Goal: Task Accomplishment & Management: Complete application form

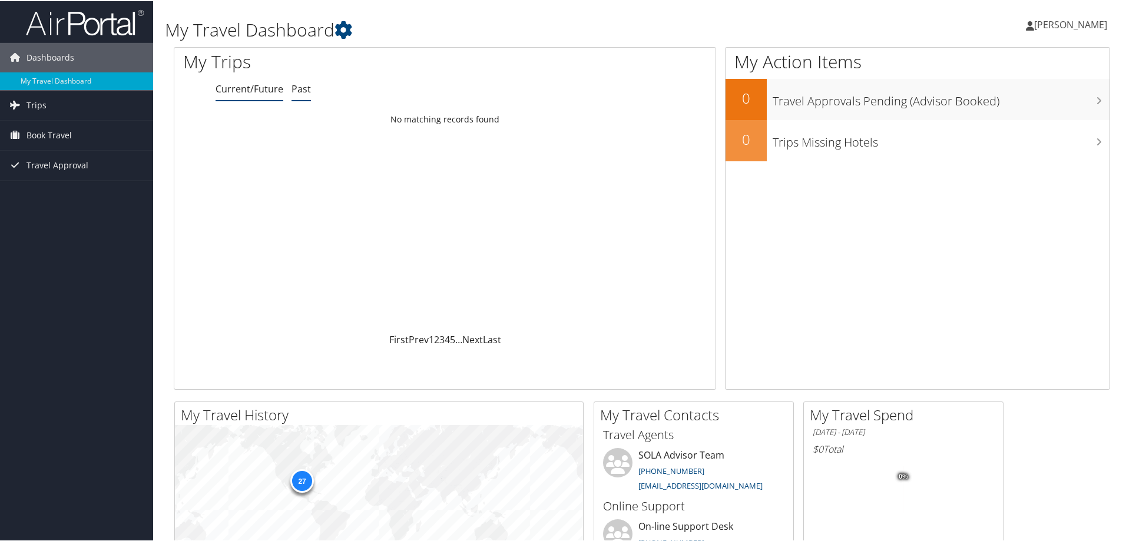
click at [307, 90] on link "Past" at bounding box center [301, 87] width 19 height 13
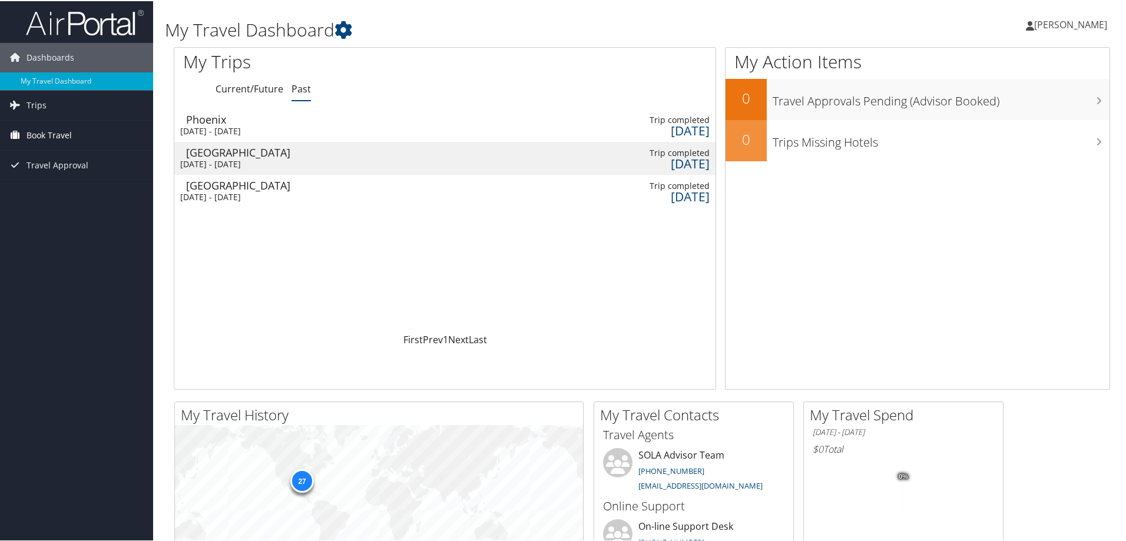
click at [49, 133] on span "Book Travel" at bounding box center [49, 134] width 45 height 29
click at [63, 157] on link "Approval Request (Beta)" at bounding box center [76, 158] width 153 height 18
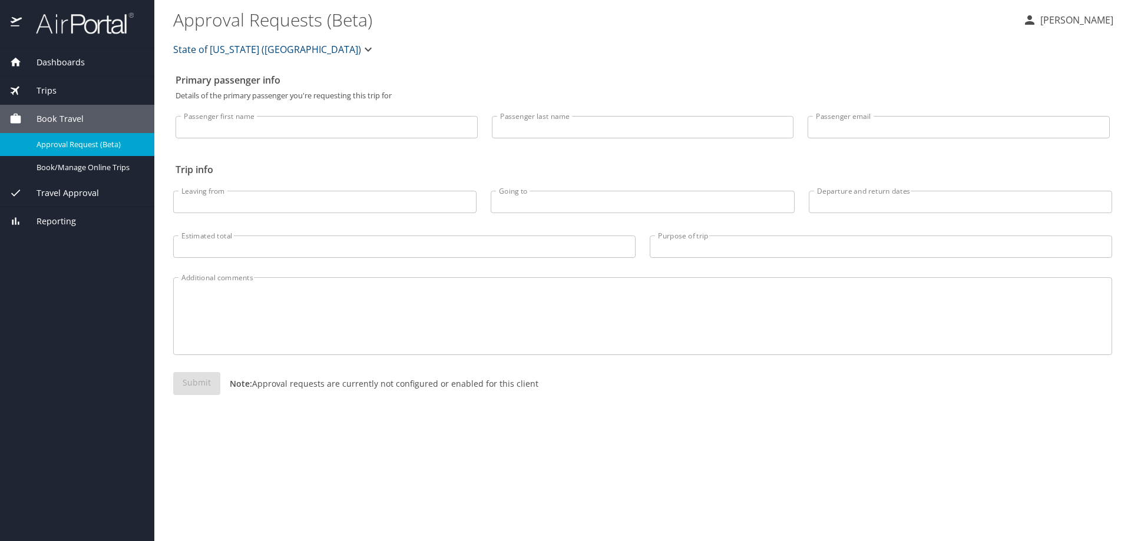
click at [224, 131] on input "Passenger first name" at bounding box center [327, 127] width 302 height 22
type input "[PERSON_NAME]"
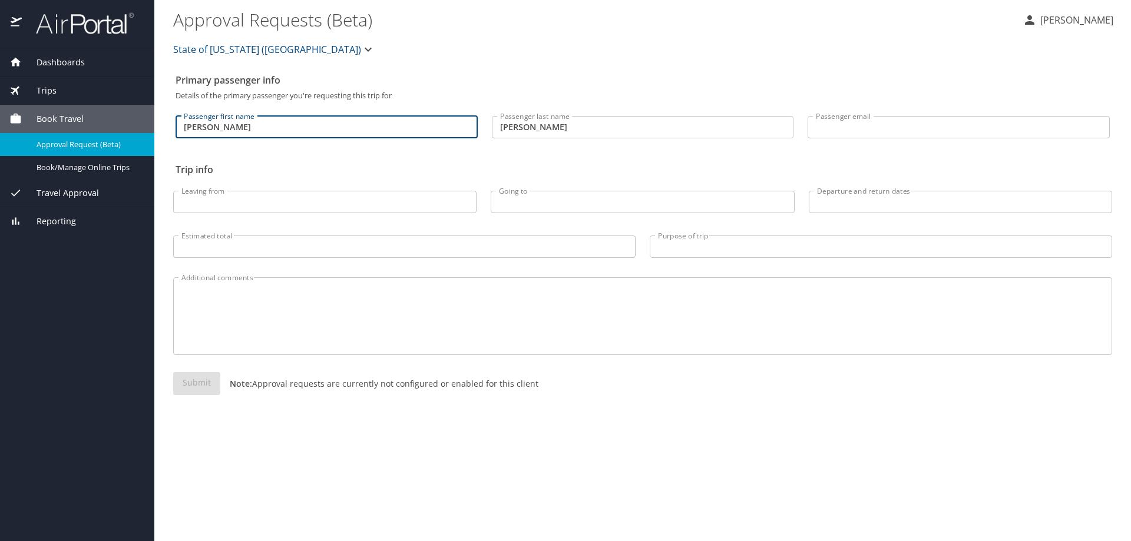
type input "[EMAIL_ADDRESS][DOMAIN_NAME]"
click at [249, 201] on input "Leaving from" at bounding box center [324, 202] width 303 height 22
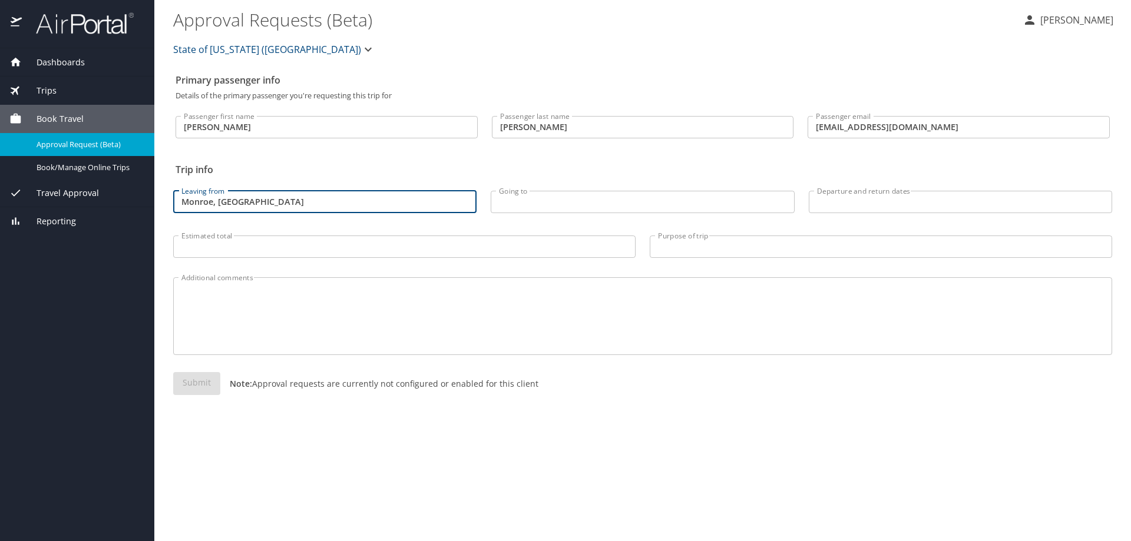
type input "Monroe, [GEOGRAPHIC_DATA]"
click at [519, 206] on input "Going to" at bounding box center [642, 202] width 303 height 22
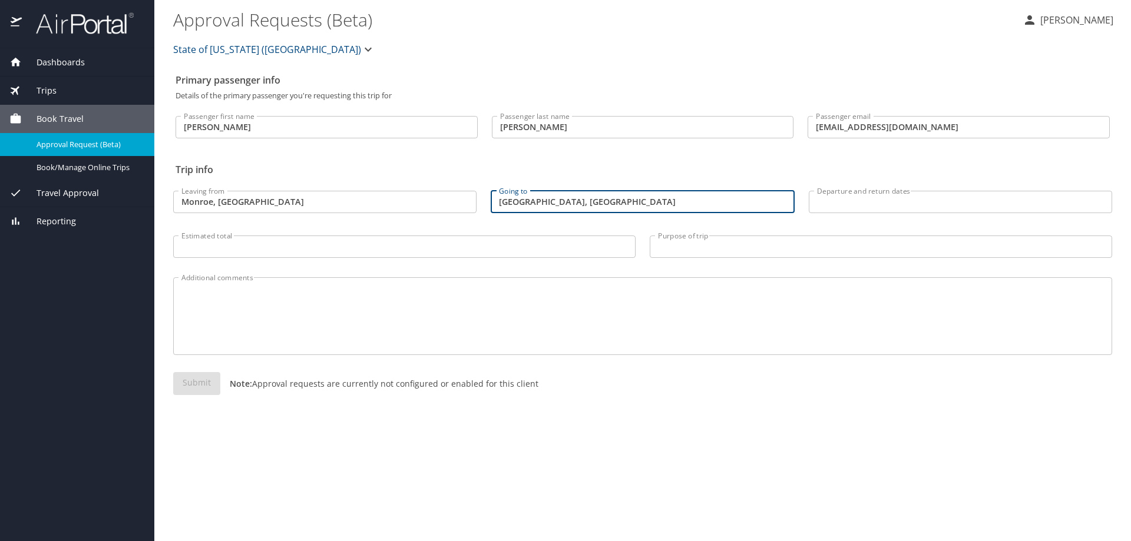
type input "[GEOGRAPHIC_DATA], [GEOGRAPHIC_DATA]"
click at [807, 201] on div "Departure and return dates Departure and return dates" at bounding box center [960, 198] width 317 height 49
click at [822, 201] on input "Departure and return dates" at bounding box center [960, 202] width 303 height 22
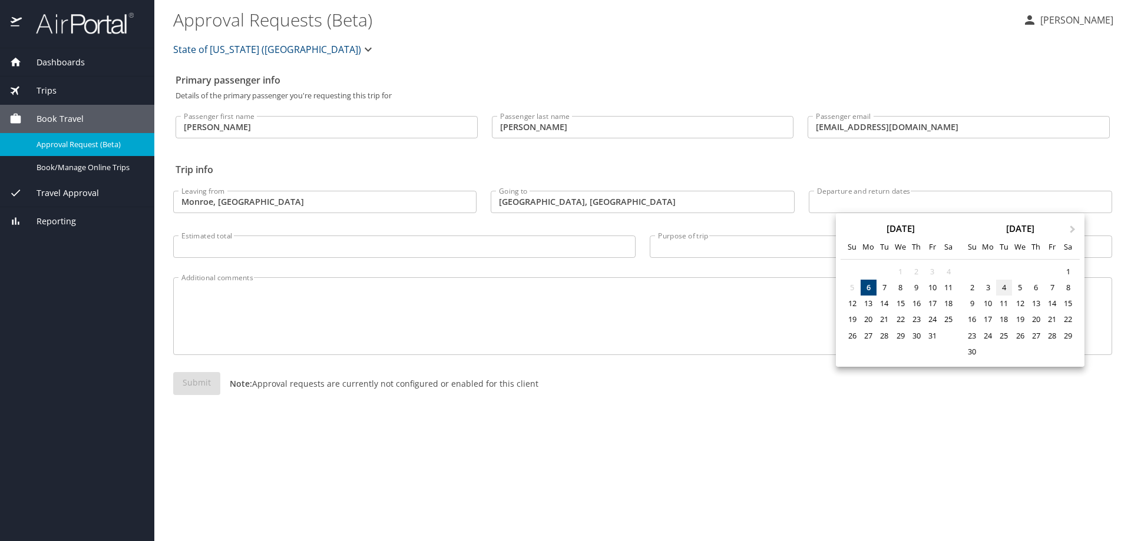
click at [1004, 284] on div "4" at bounding box center [1004, 288] width 16 height 16
click at [975, 303] on div "9" at bounding box center [972, 304] width 16 height 16
type input "[DATE] 🠦 [DATE]"
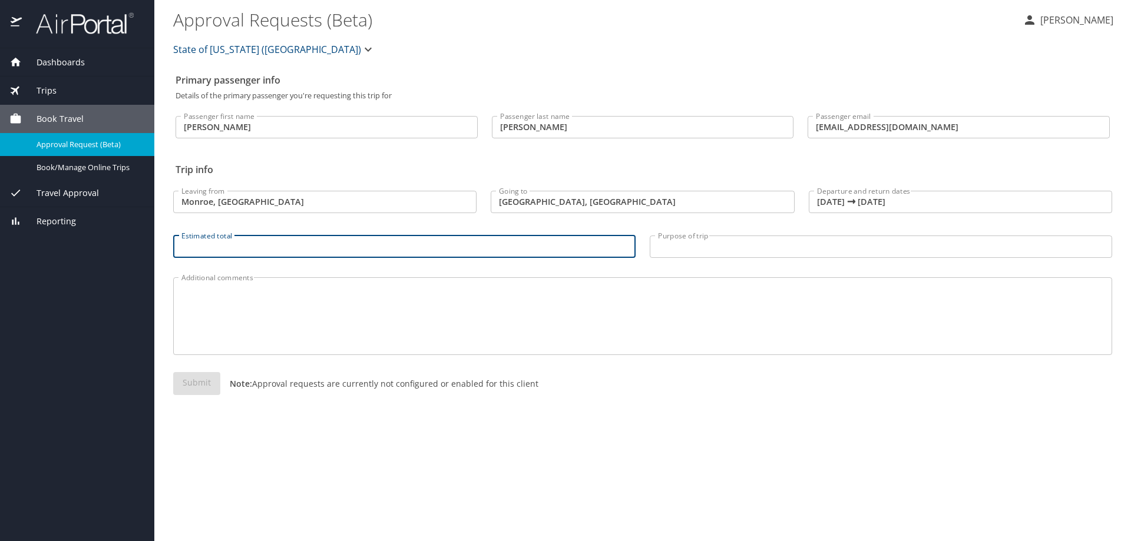
click at [232, 251] on input "Estimated total" at bounding box center [404, 247] width 462 height 22
type input "$500"
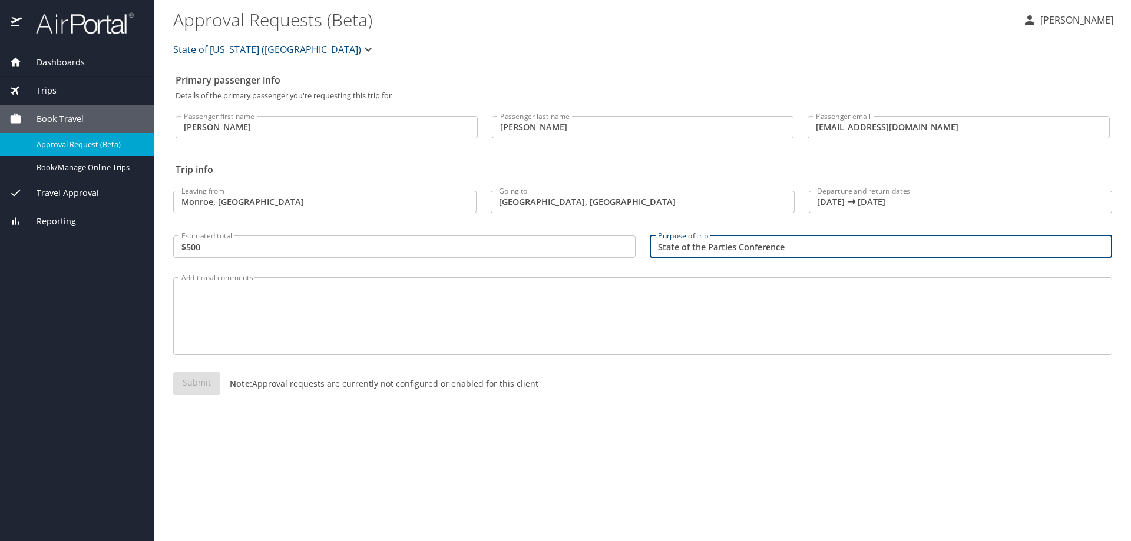
type input "State of the Parties Conference"
click at [229, 325] on textarea "Additional comments" at bounding box center [642, 317] width 922 height 56
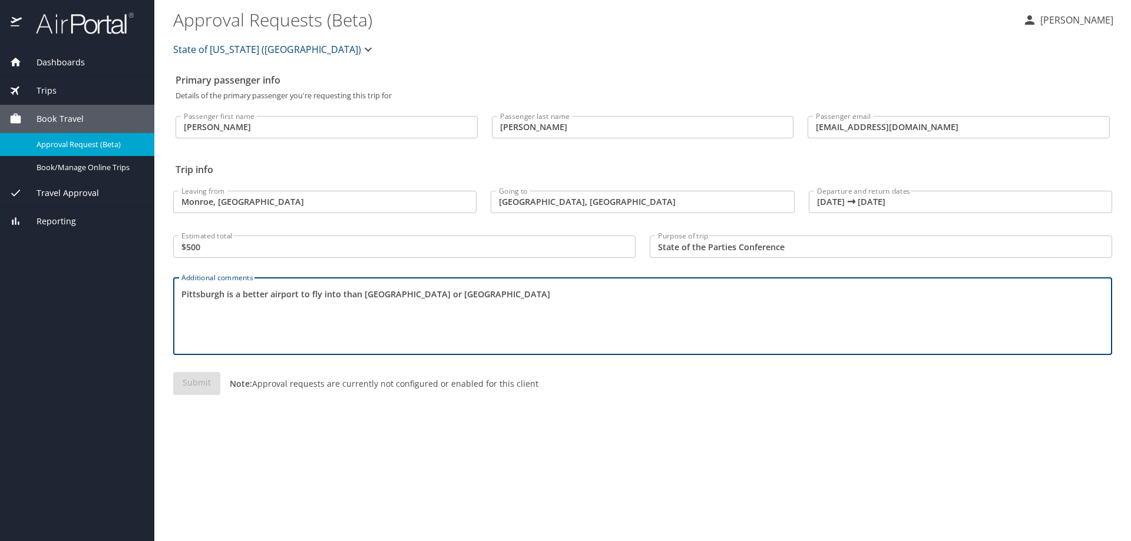
click at [266, 296] on textarea "Pittsburgh is a better airport to fly into than [GEOGRAPHIC_DATA] or [GEOGRAPHI…" at bounding box center [642, 317] width 922 height 56
drag, startPoint x: 471, startPoint y: 295, endPoint x: 492, endPoint y: 298, distance: 21.4
click at [474, 295] on textarea "Pittsburgh is a better (bigger) airport to fly into than [GEOGRAPHIC_DATA] or […" at bounding box center [642, 317] width 922 height 56
click at [505, 298] on textarea "Pittsburgh is a better (bigger) airport to fly into than [GEOGRAPHIC_DATA] or […" at bounding box center [642, 317] width 922 height 56
click at [590, 300] on textarea "Pittsburgh is a better (bigger) airport to fly into than [GEOGRAPHIC_DATA] or […" at bounding box center [642, 317] width 922 height 56
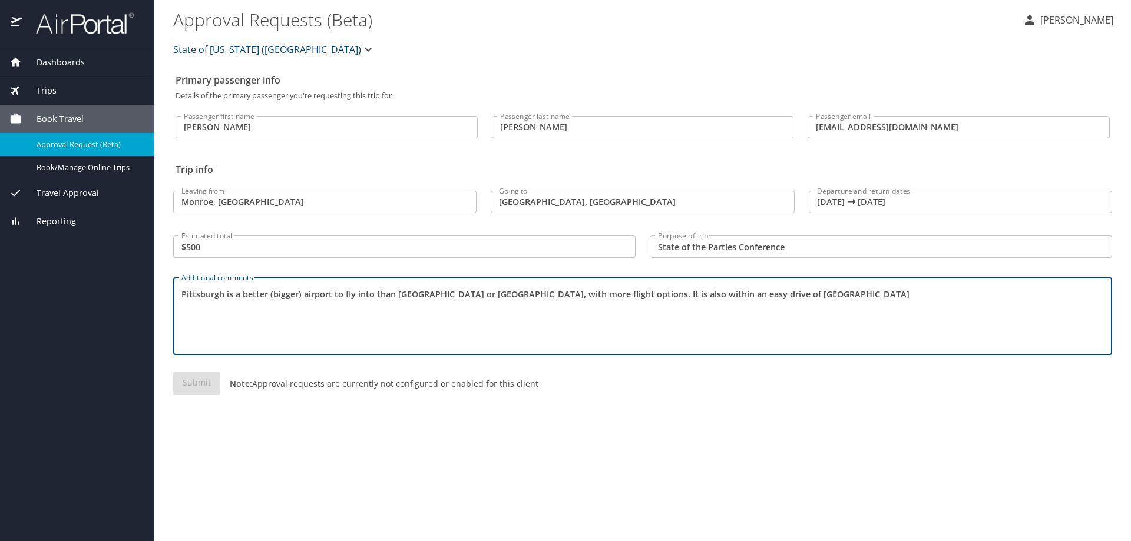
type textarea "Pittsburgh is a better (bigger) airport to fly into than [GEOGRAPHIC_DATA] or […"
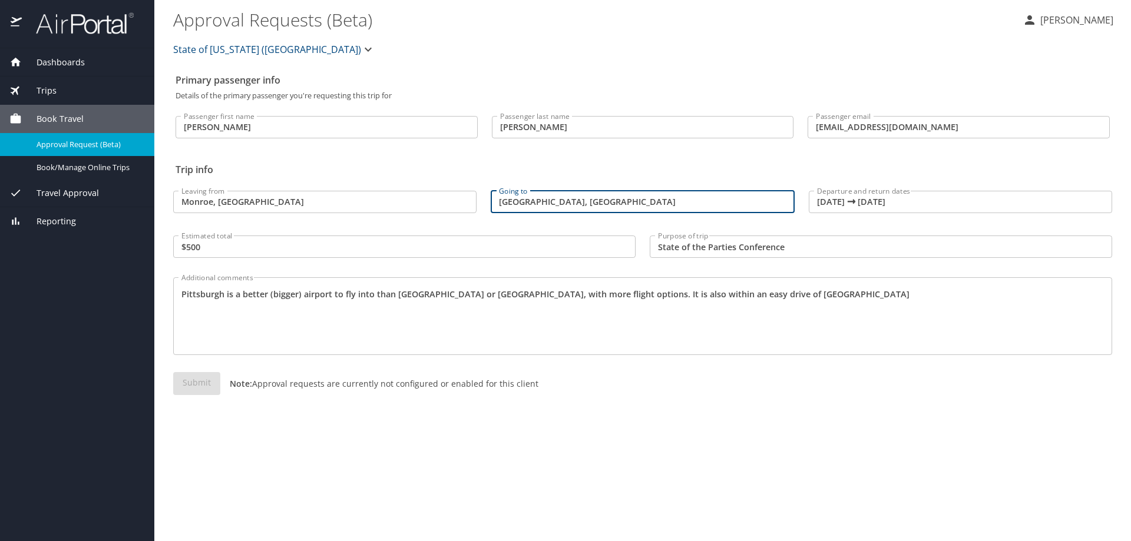
drag, startPoint x: 557, startPoint y: 198, endPoint x: 422, endPoint y: 218, distance: 137.0
click at [422, 218] on div "Leaving from [GEOGRAPHIC_DATA], LA Leaving from Going to [GEOGRAPHIC_DATA], [GE…" at bounding box center [642, 221] width 953 height 94
type input "[GEOGRAPHIC_DATA], [GEOGRAPHIC_DATA]"
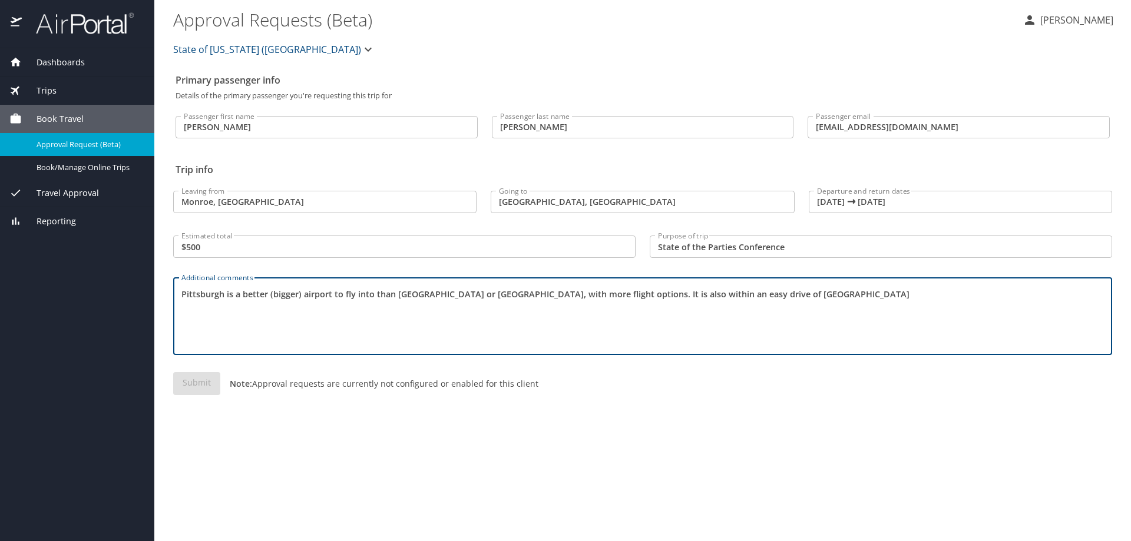
drag, startPoint x: 746, startPoint y: 293, endPoint x: 116, endPoint y: 329, distance: 630.6
click at [116, 329] on div "Dashboards My Travel Dashboard Trips Current / Future Trips Past Trips Trips Mi…" at bounding box center [565, 270] width 1131 height 541
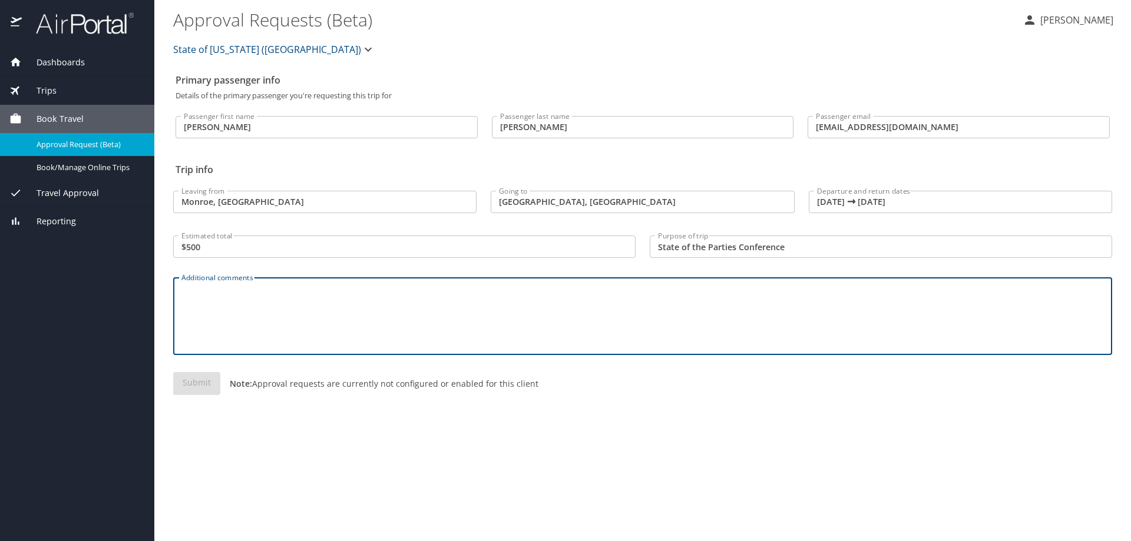
click at [520, 253] on input "$500" at bounding box center [404, 247] width 462 height 22
click at [439, 303] on textarea "Additional comments" at bounding box center [642, 317] width 922 height 56
click at [209, 377] on div "Submit Note: Approval requests are currently not configured or enabled for this…" at bounding box center [642, 393] width 939 height 42
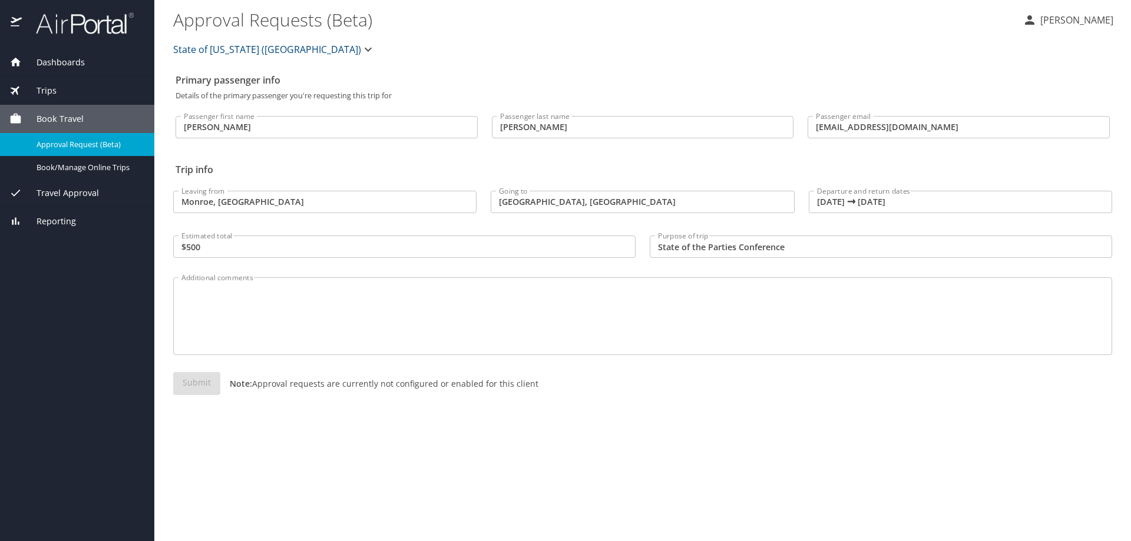
click at [203, 385] on div "Submit Note: Approval requests are currently not configured or enabled for this…" at bounding box center [642, 393] width 939 height 42
click at [77, 167] on span "Book/Manage Online Trips" at bounding box center [89, 167] width 104 height 11
